Goal: Transaction & Acquisition: Purchase product/service

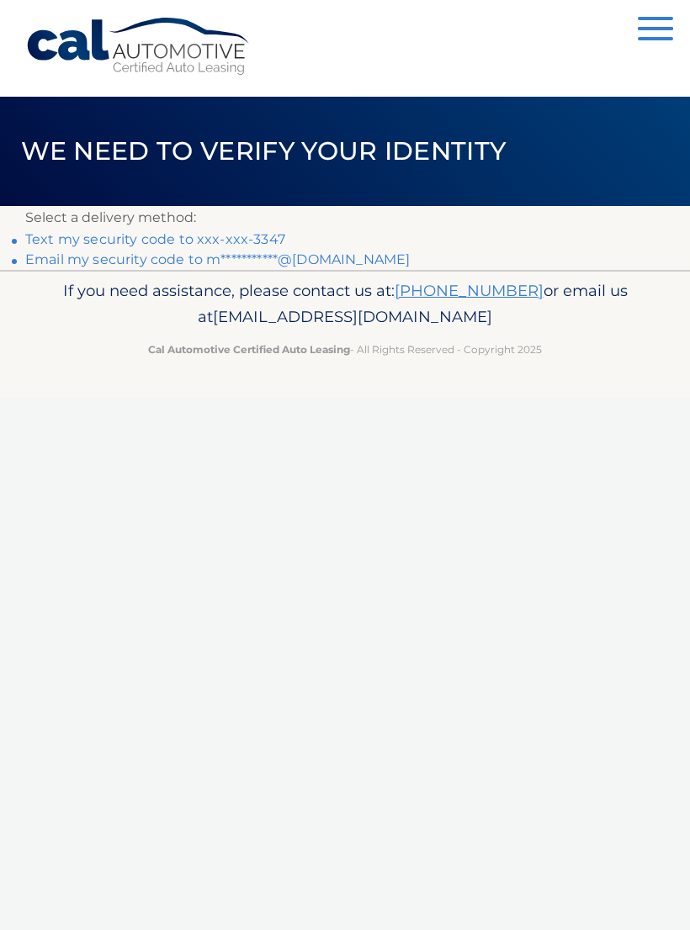
click at [225, 238] on link "Text my security code to xxx-xxx-3347" at bounding box center [155, 239] width 260 height 16
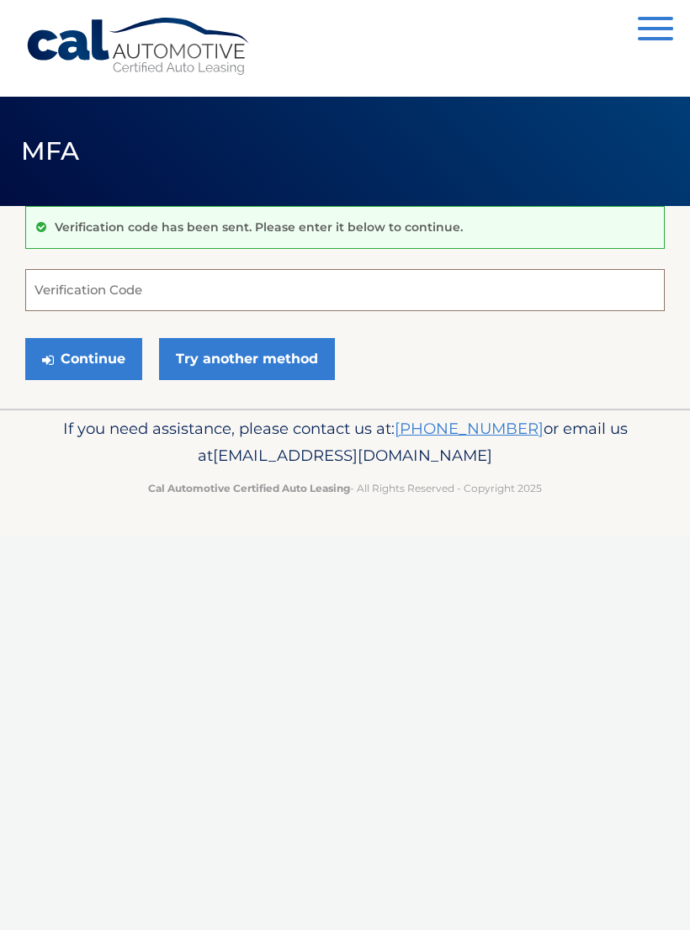
click at [262, 279] on input "Verification Code" at bounding box center [344, 290] width 639 height 42
type input "535546"
click at [82, 353] on button "Continue" at bounding box center [83, 359] width 117 height 42
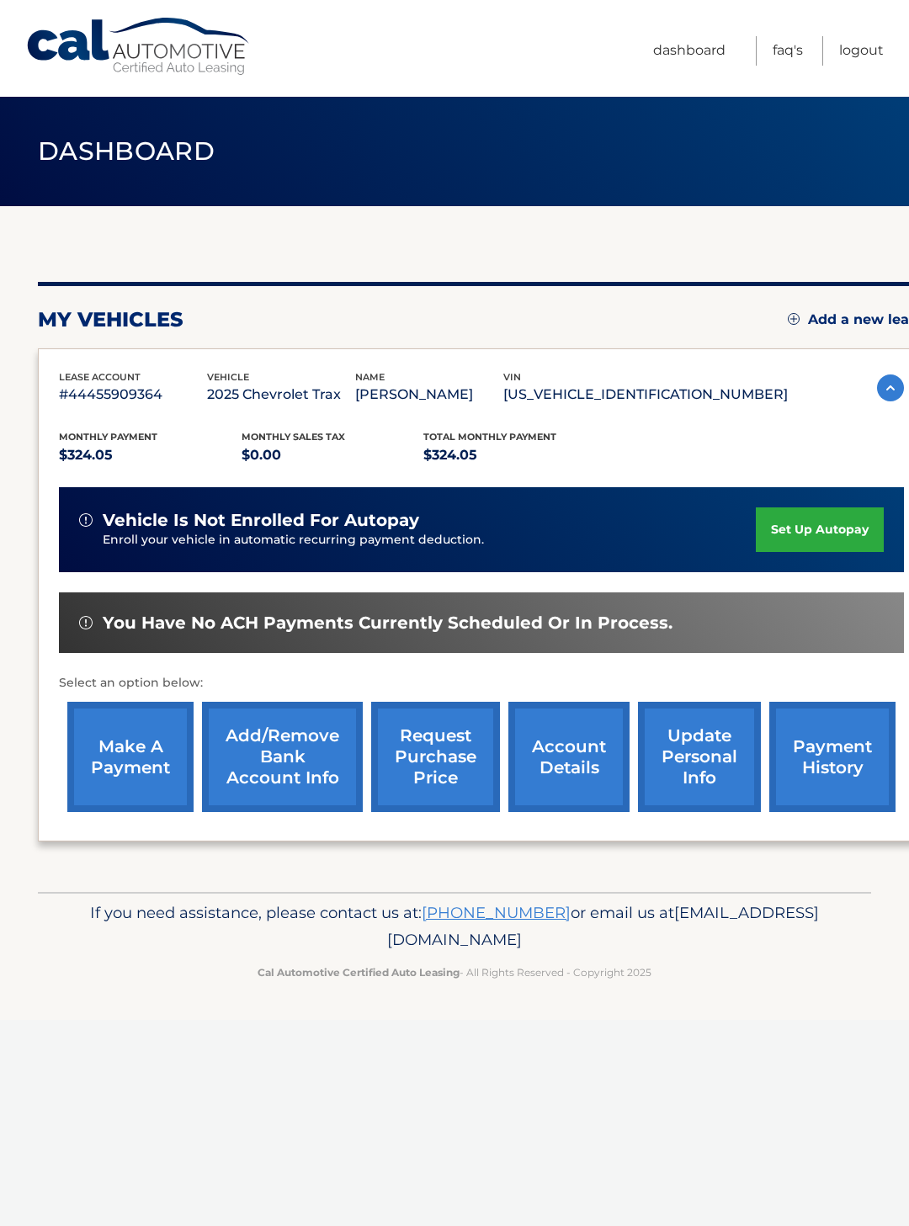
click at [122, 747] on link "make a payment" at bounding box center [130, 757] width 126 height 110
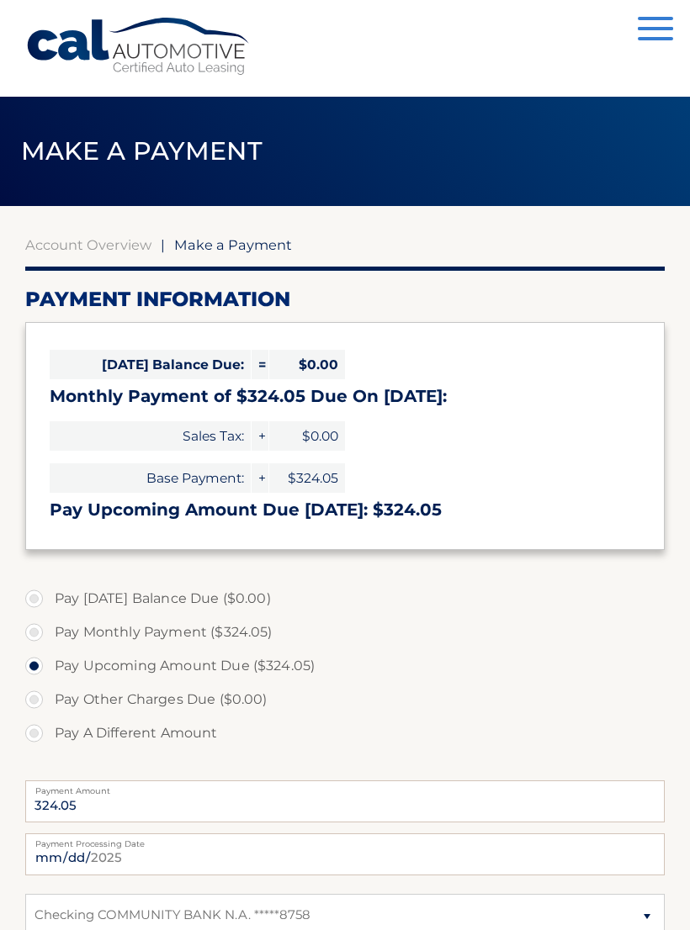
select select "ODk5NTMxNmMtNWUyMi00MzZhLWE0ZWQtMWZlYzNiZTg5NTNm"
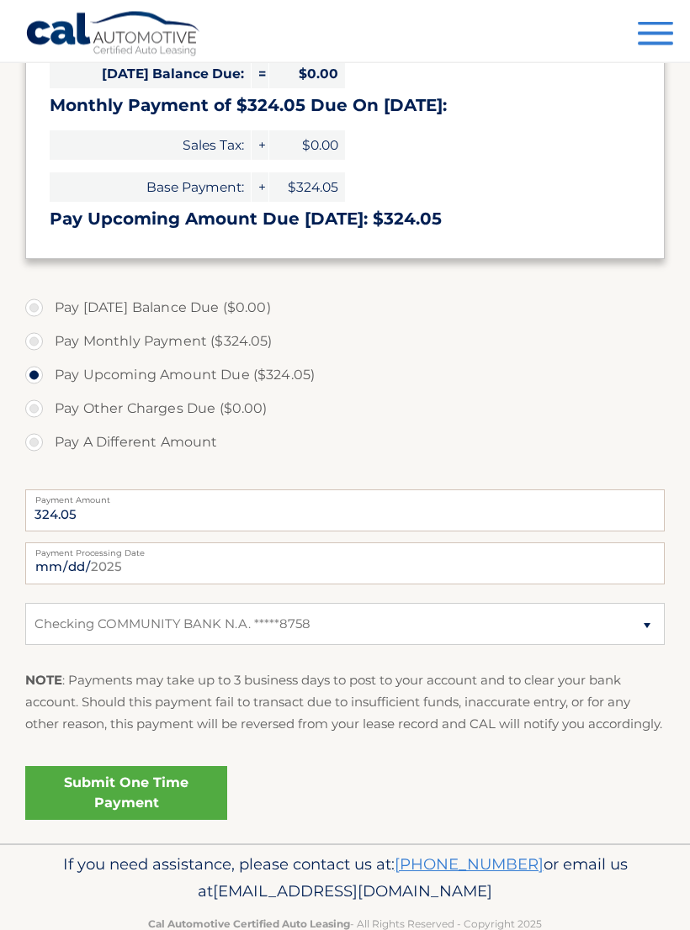
scroll to position [293, 0]
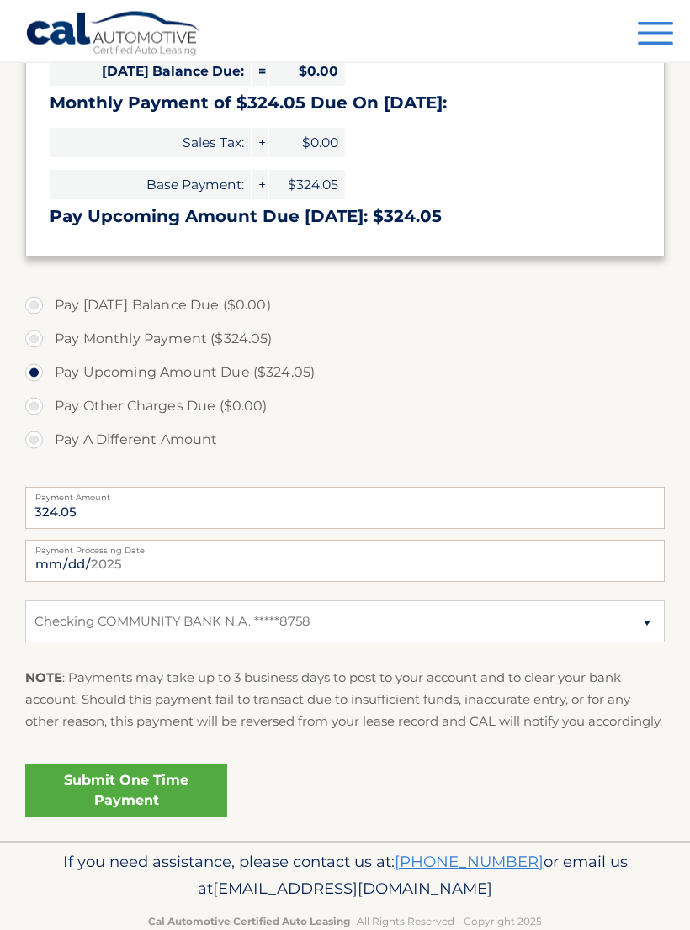
click at [177, 802] on link "Submit One Time Payment" at bounding box center [126, 792] width 202 height 54
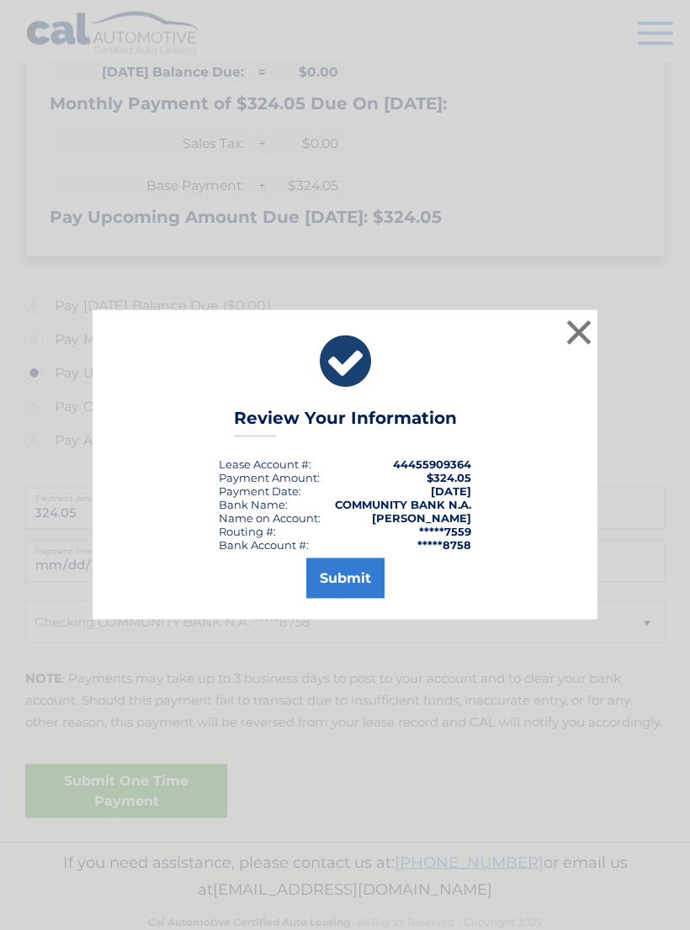
scroll to position [294, 0]
click at [362, 589] on button "Submit" at bounding box center [345, 579] width 78 height 40
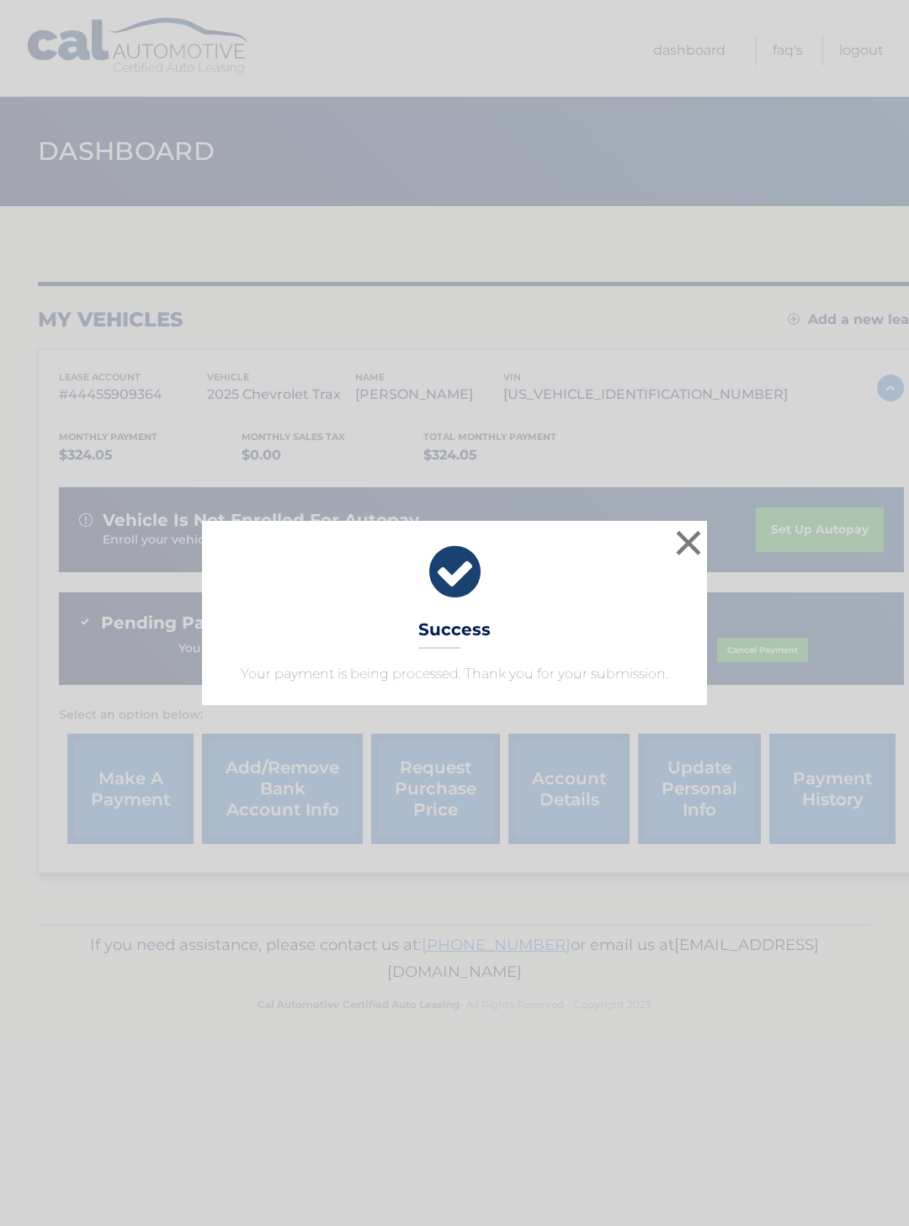
click at [687, 540] on button "×" at bounding box center [688, 543] width 34 height 34
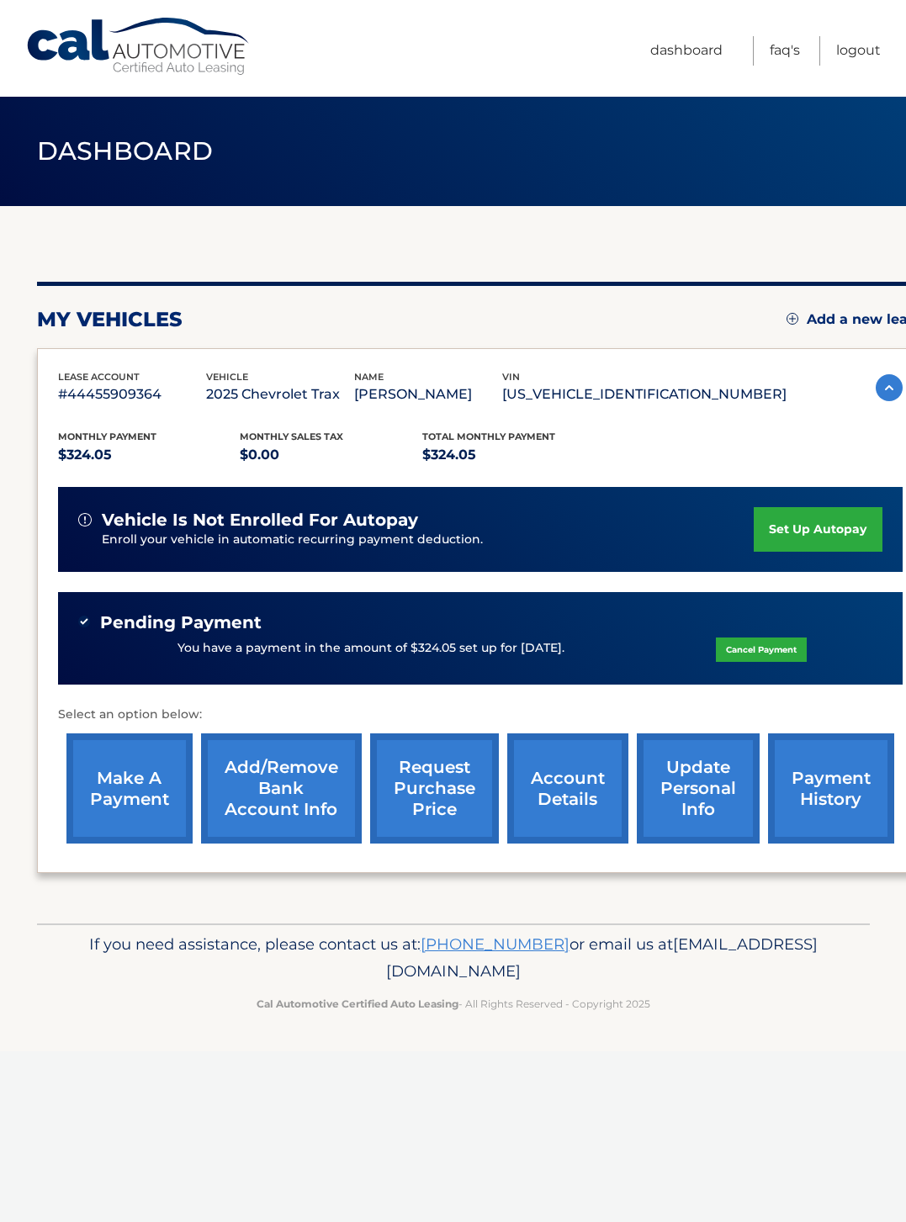
click at [862, 40] on link "Logout" at bounding box center [858, 50] width 45 height 29
